Goal: Information Seeking & Learning: Find specific fact

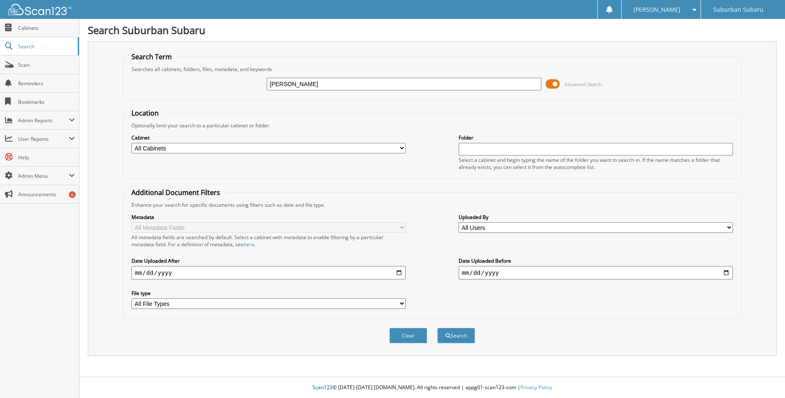
type input "[PERSON_NAME]"
click at [437, 328] on button "Search" at bounding box center [456, 336] width 38 height 16
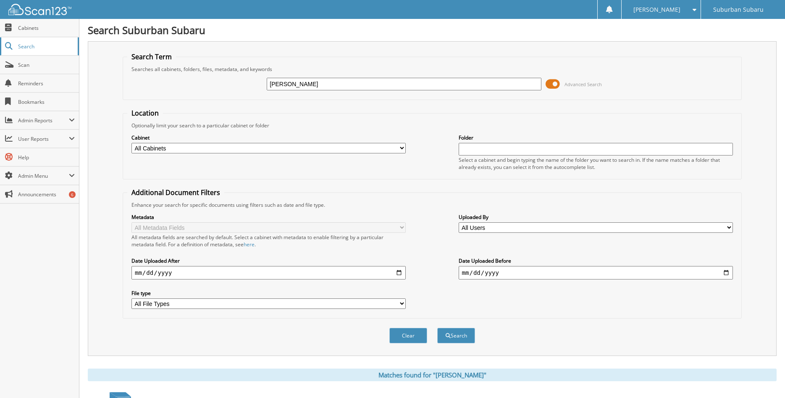
click at [24, 48] on span "Search" at bounding box center [45, 46] width 55 height 7
click at [455, 343] on button "Search" at bounding box center [456, 336] width 38 height 16
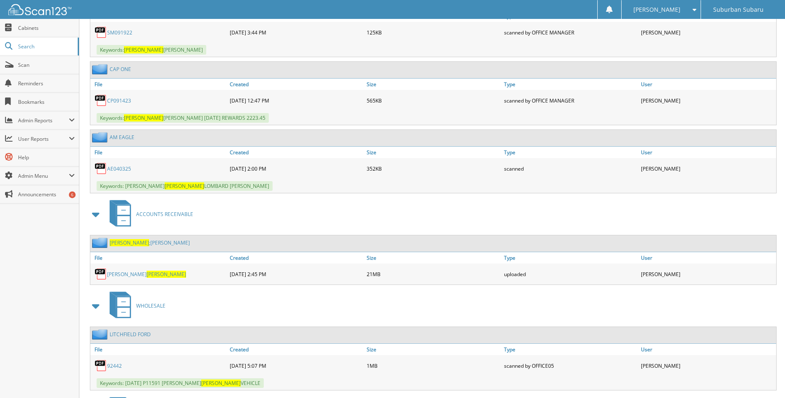
scroll to position [2271, 0]
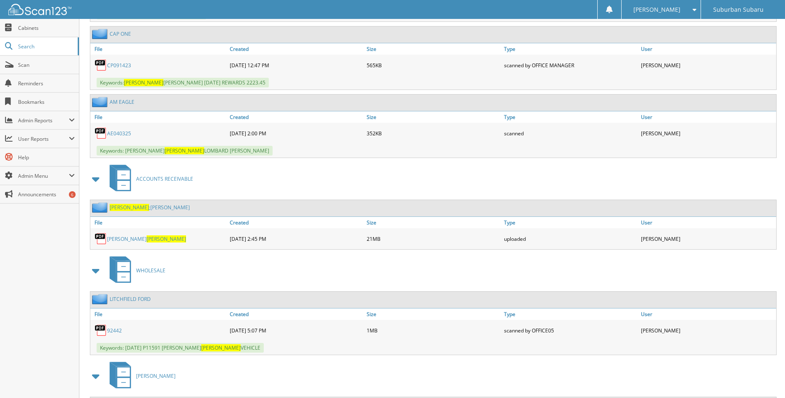
click at [121, 242] on link "[PERSON_NAME]" at bounding box center [146, 238] width 79 height 7
click at [115, 334] on link "92442" at bounding box center [114, 330] width 15 height 7
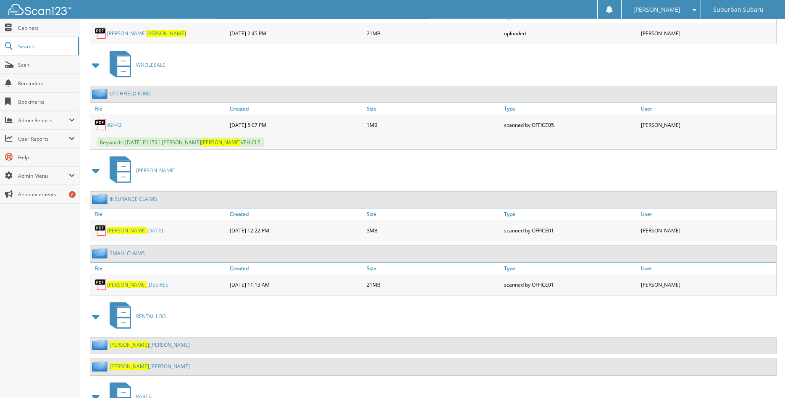
scroll to position [2485, 0]
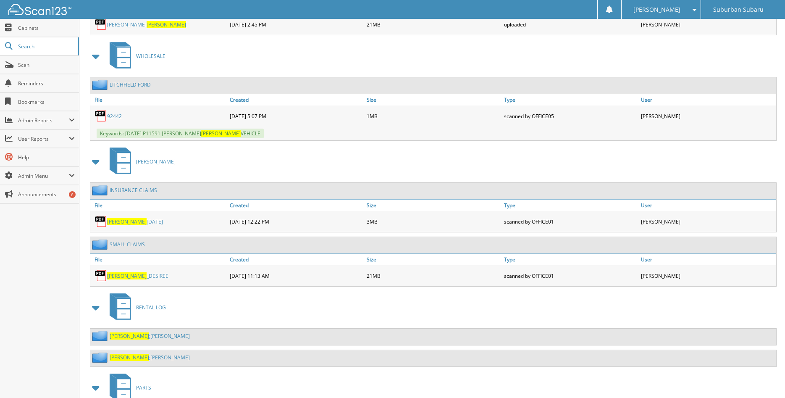
click at [121, 279] on span "CABRAL" at bounding box center [126, 275] width 39 height 7
click at [32, 26] on span "Cabinets" at bounding box center [46, 27] width 57 height 7
